Goal: Transaction & Acquisition: Purchase product/service

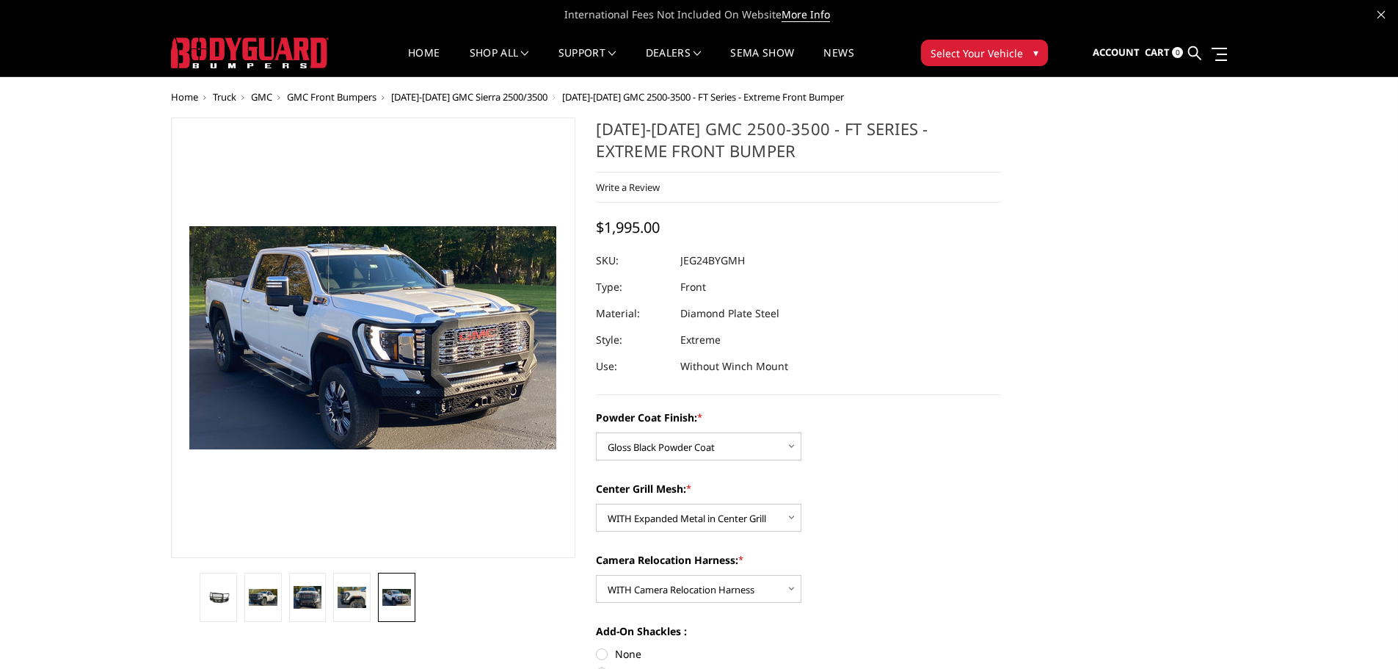
select select "3285"
select select "3287"
select select "3289"
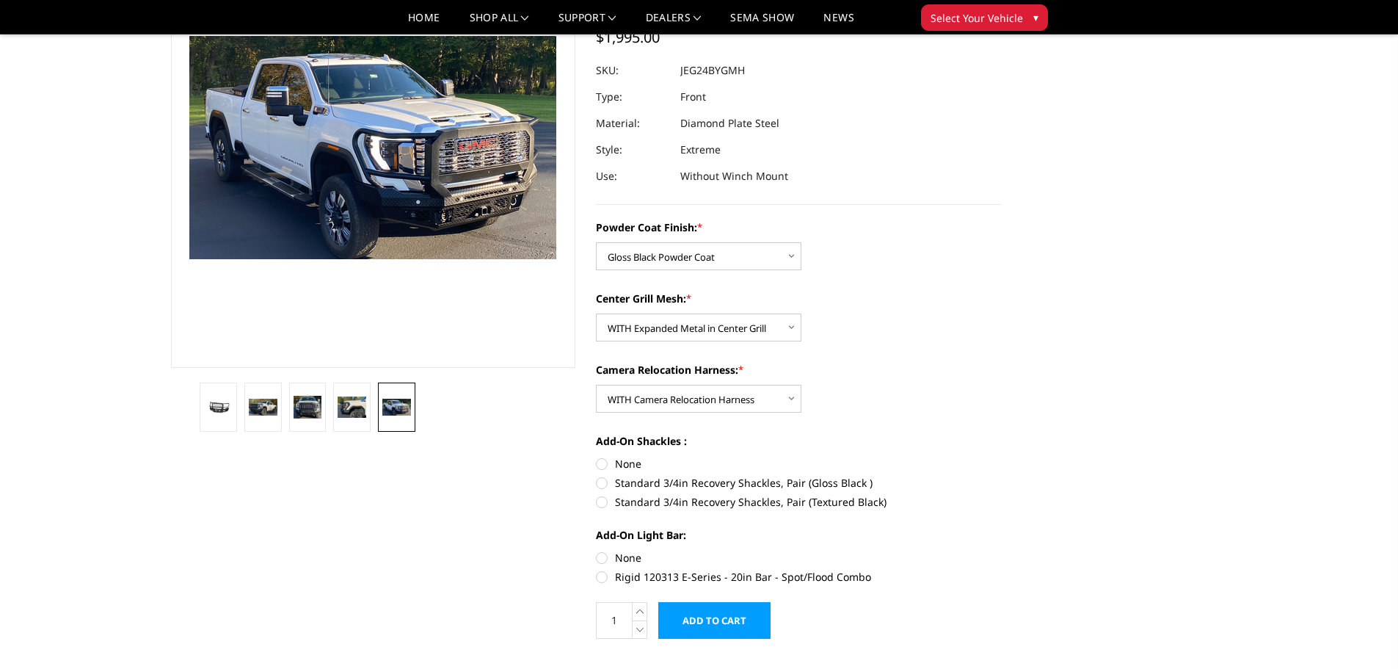
scroll to position [73, 0]
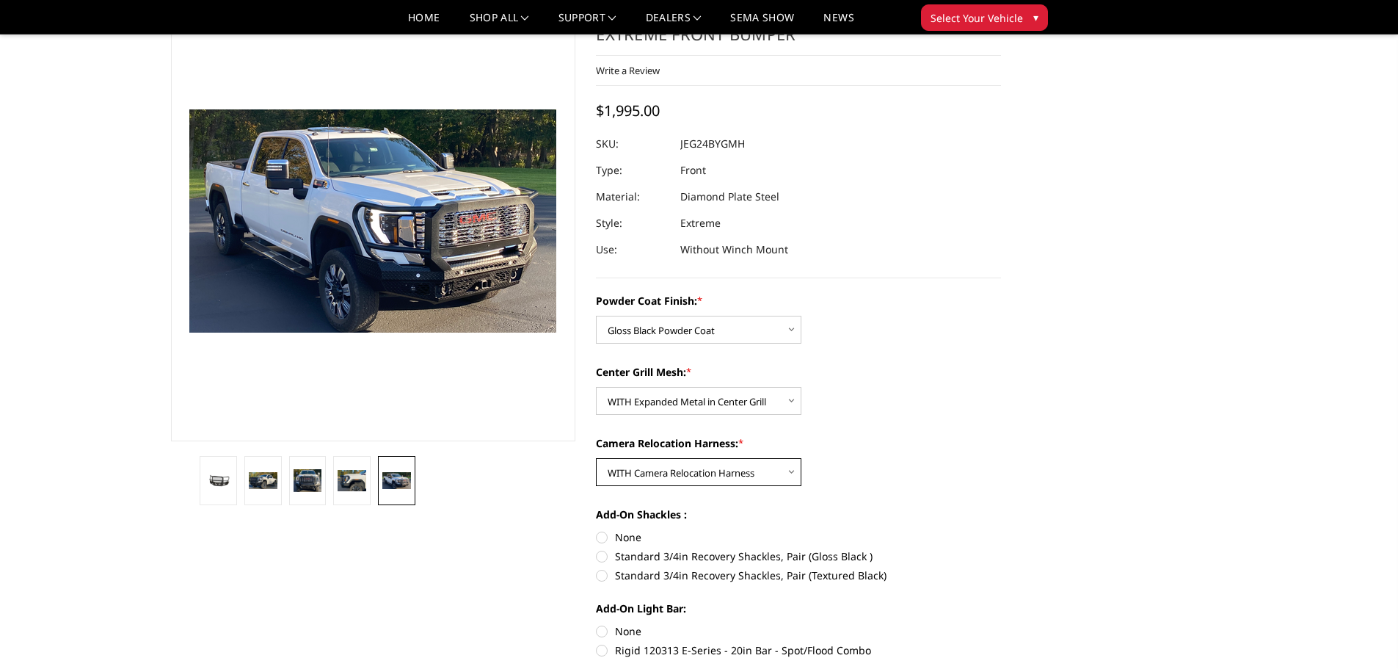
click at [715, 476] on select "Choose Options WITH Camera Relocation Harness WITHOUT Camera Relocation Harness" at bounding box center [699, 472] width 206 height 28
click at [596, 458] on select "Choose Options WITH Camera Relocation Harness WITHOUT Camera Relocation Harness" at bounding box center [699, 472] width 206 height 28
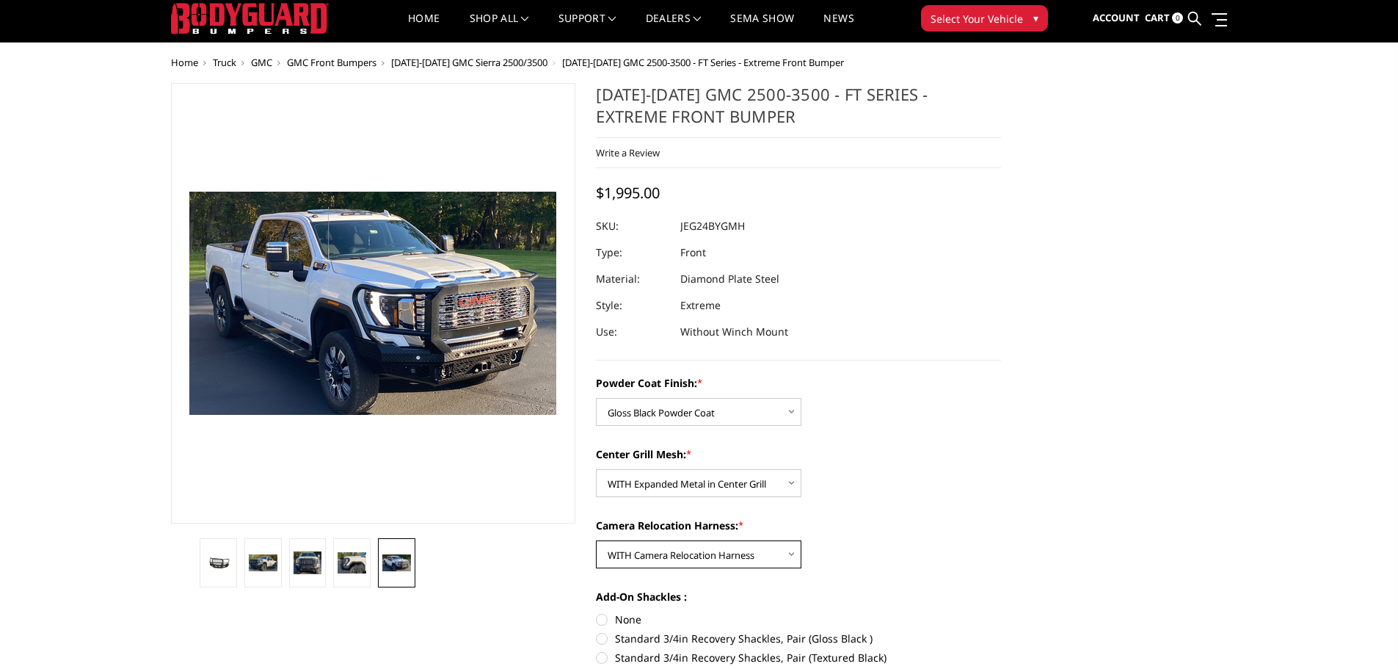
scroll to position [0, 0]
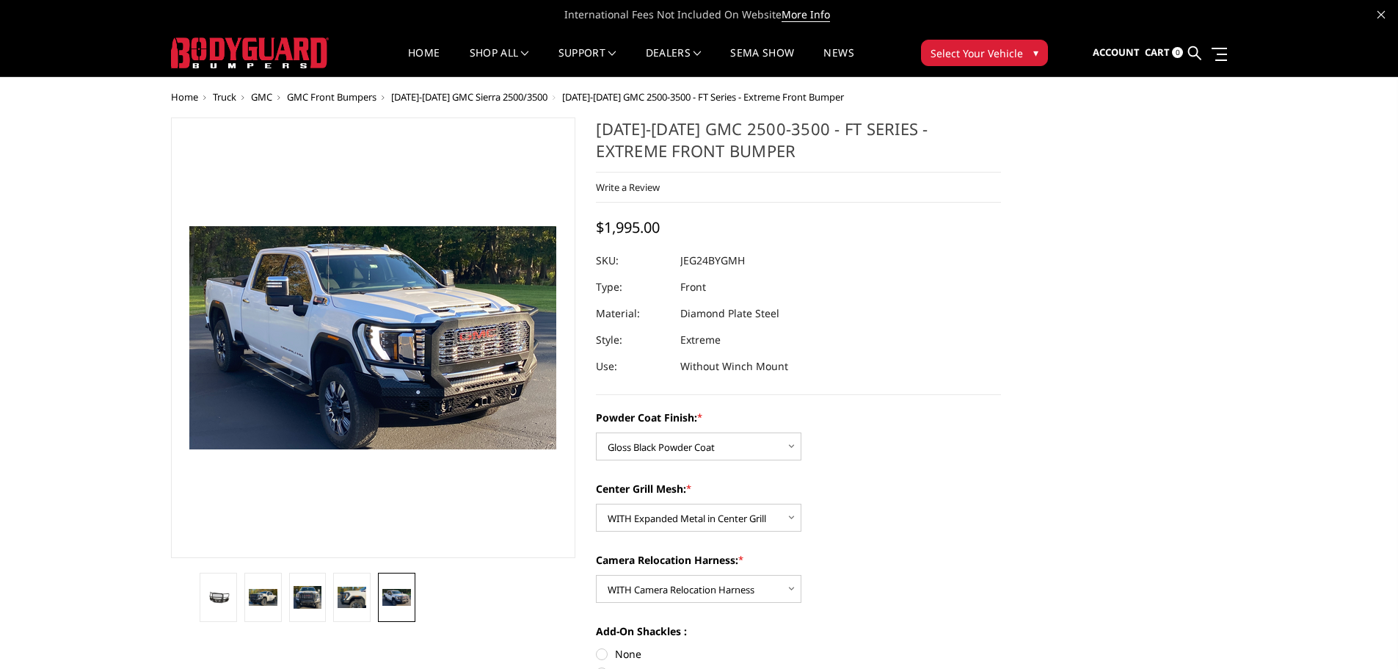
click at [1160, 52] on span "Cart" at bounding box center [1157, 52] width 25 height 13
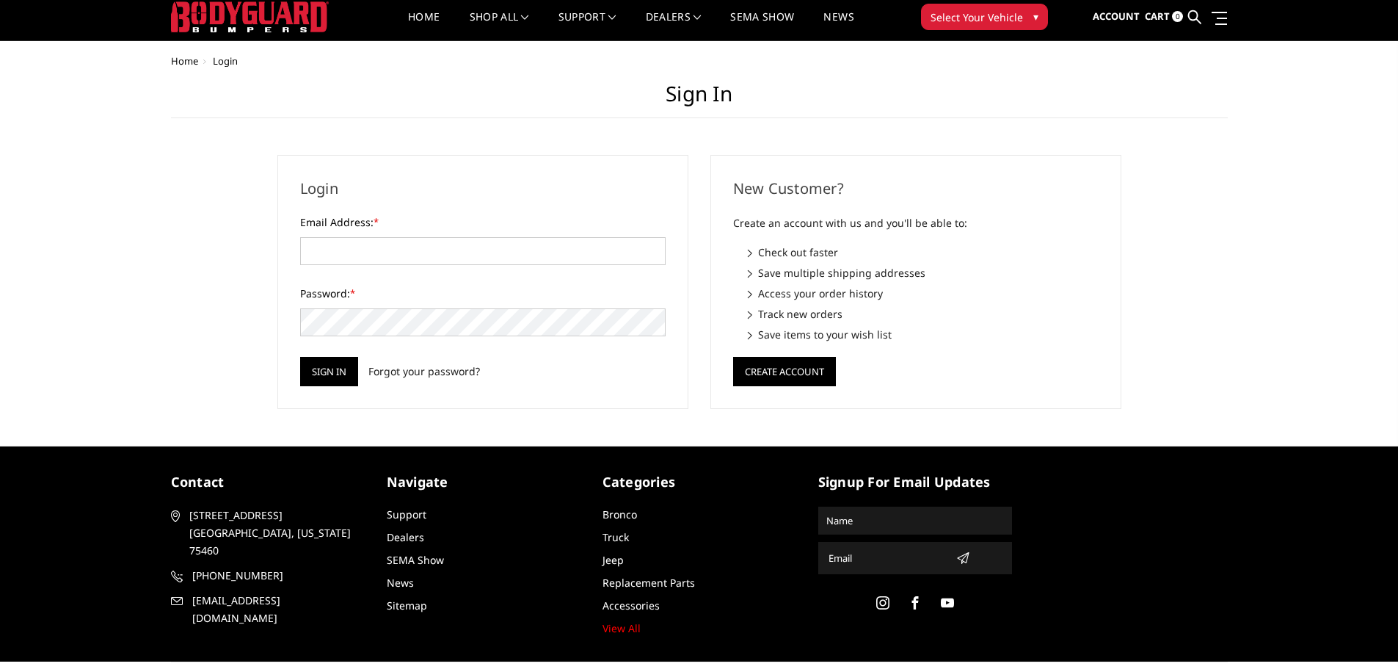
scroll to position [46, 0]
